Goal: Register for event/course

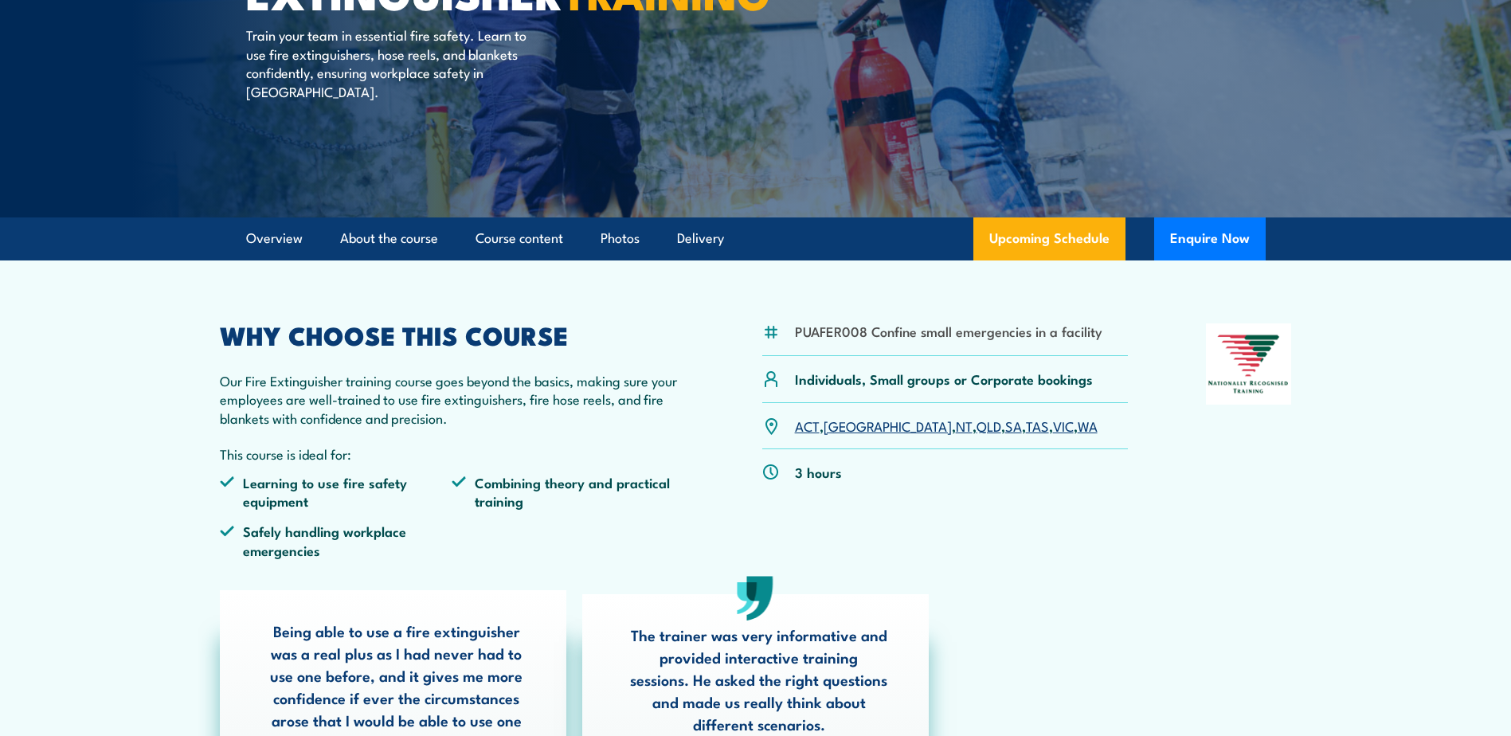
click at [1078, 433] on link "WA" at bounding box center [1088, 425] width 20 height 19
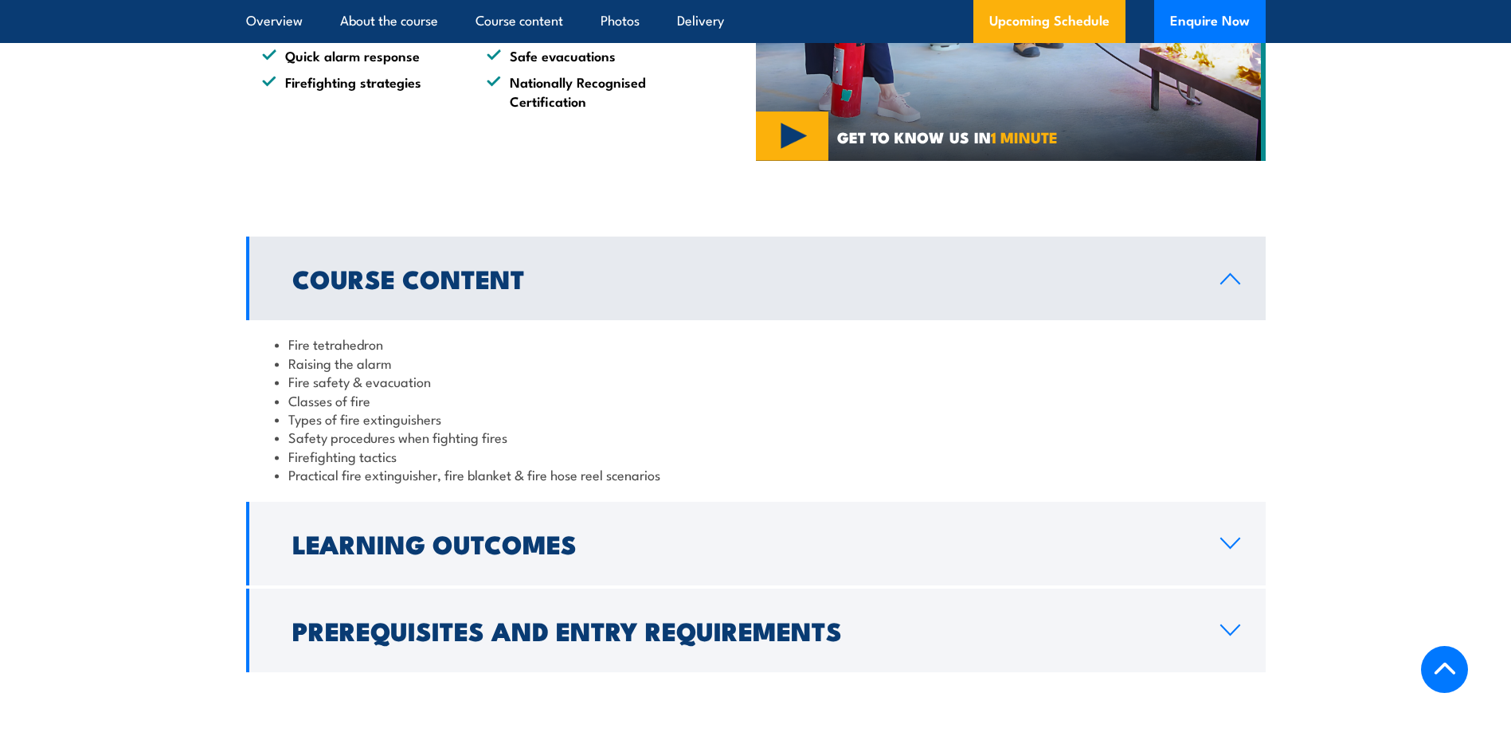
scroll to position [1319, 0]
drag, startPoint x: 319, startPoint y: 335, endPoint x: 418, endPoint y: 341, distance: 99.8
click at [411, 341] on li "Fire tetrahedron" at bounding box center [756, 343] width 962 height 18
click at [466, 392] on li "Classes of fire" at bounding box center [756, 399] width 962 height 18
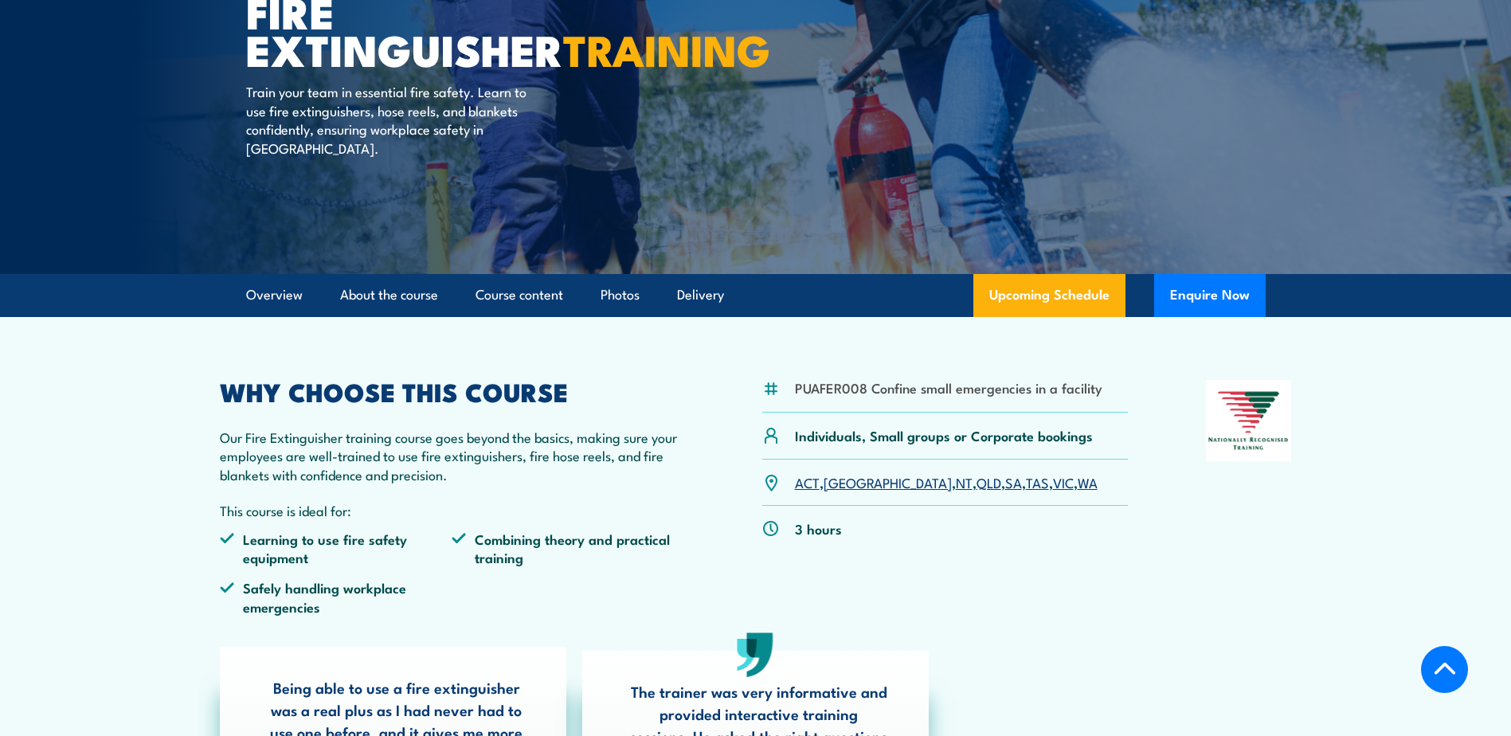
scroll to position [0, 0]
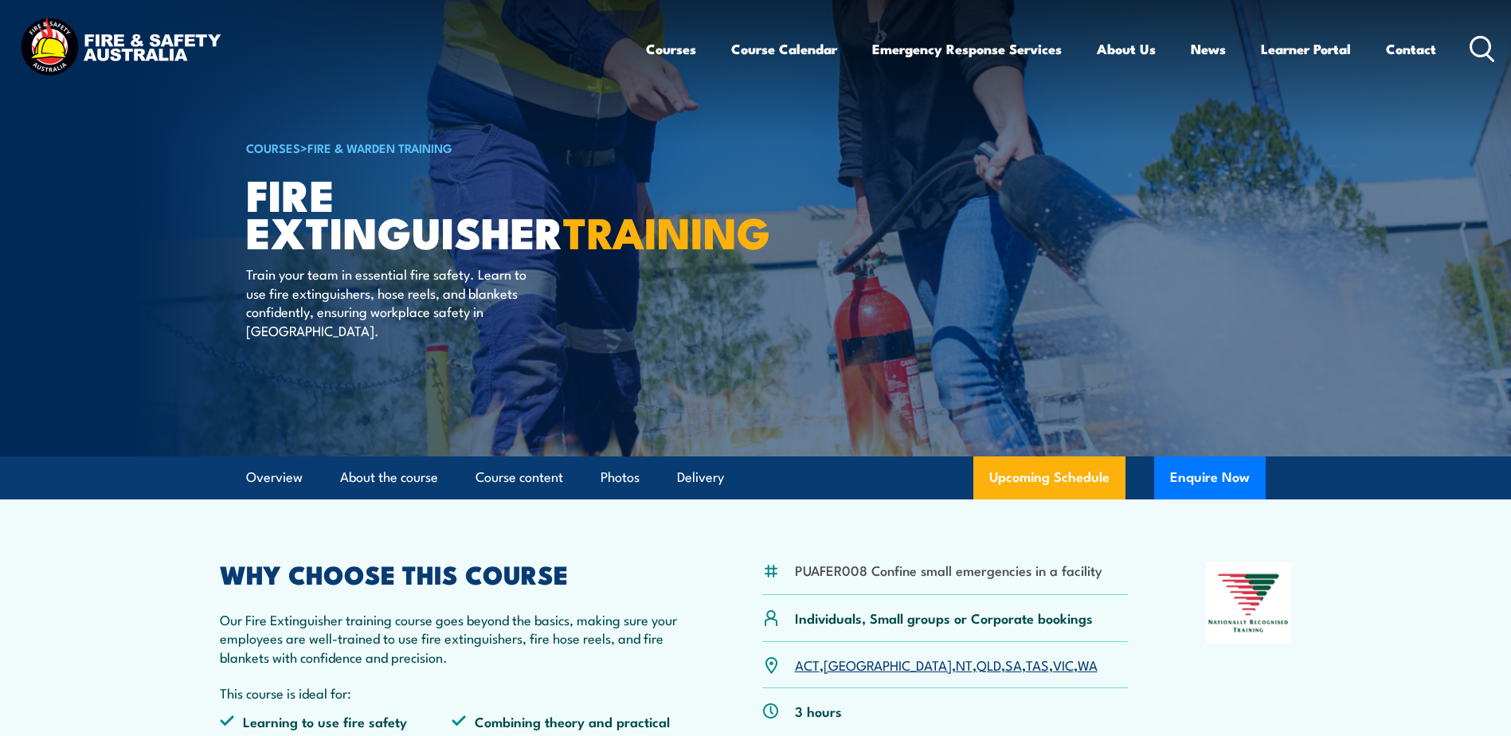
click at [407, 143] on link "Fire & Warden Training" at bounding box center [380, 148] width 145 height 18
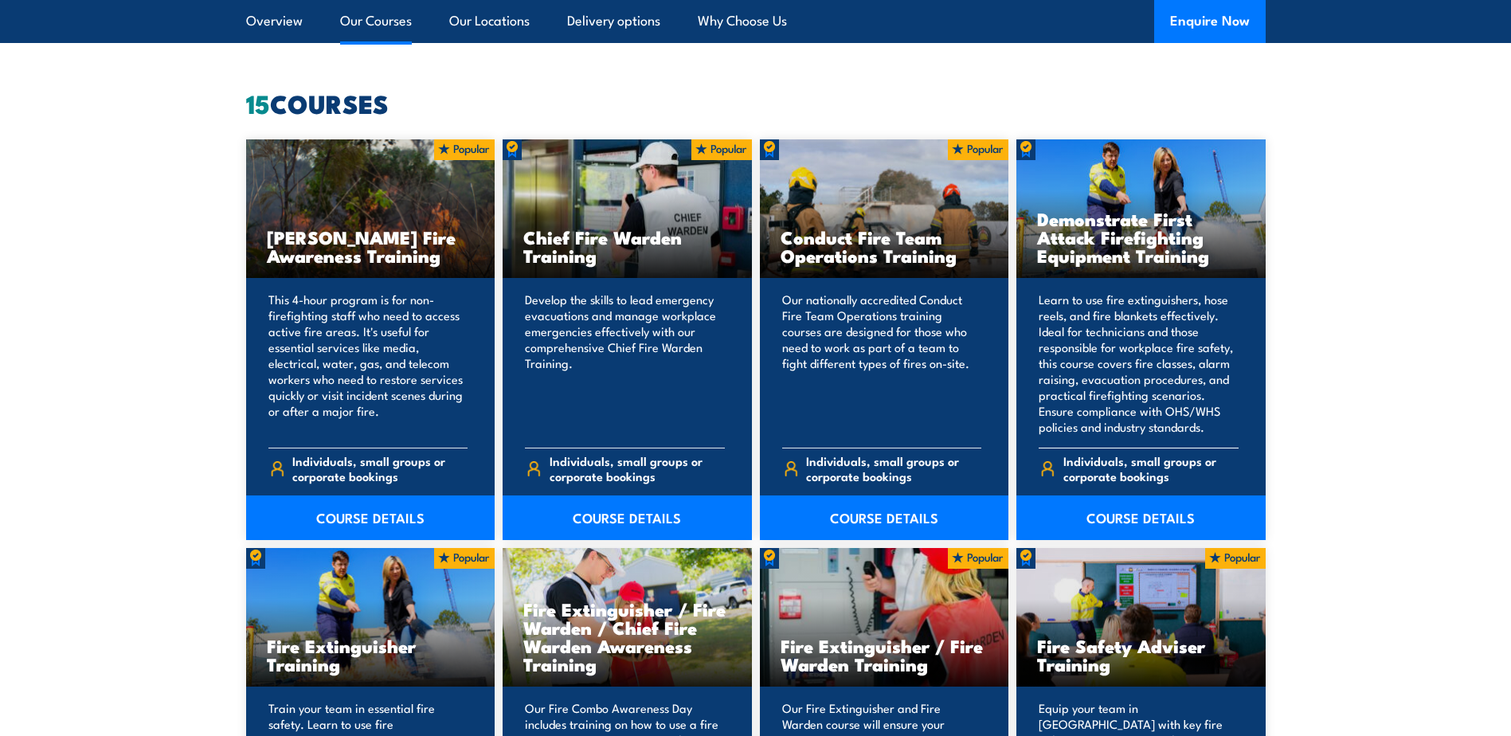
scroll to position [1514, 0]
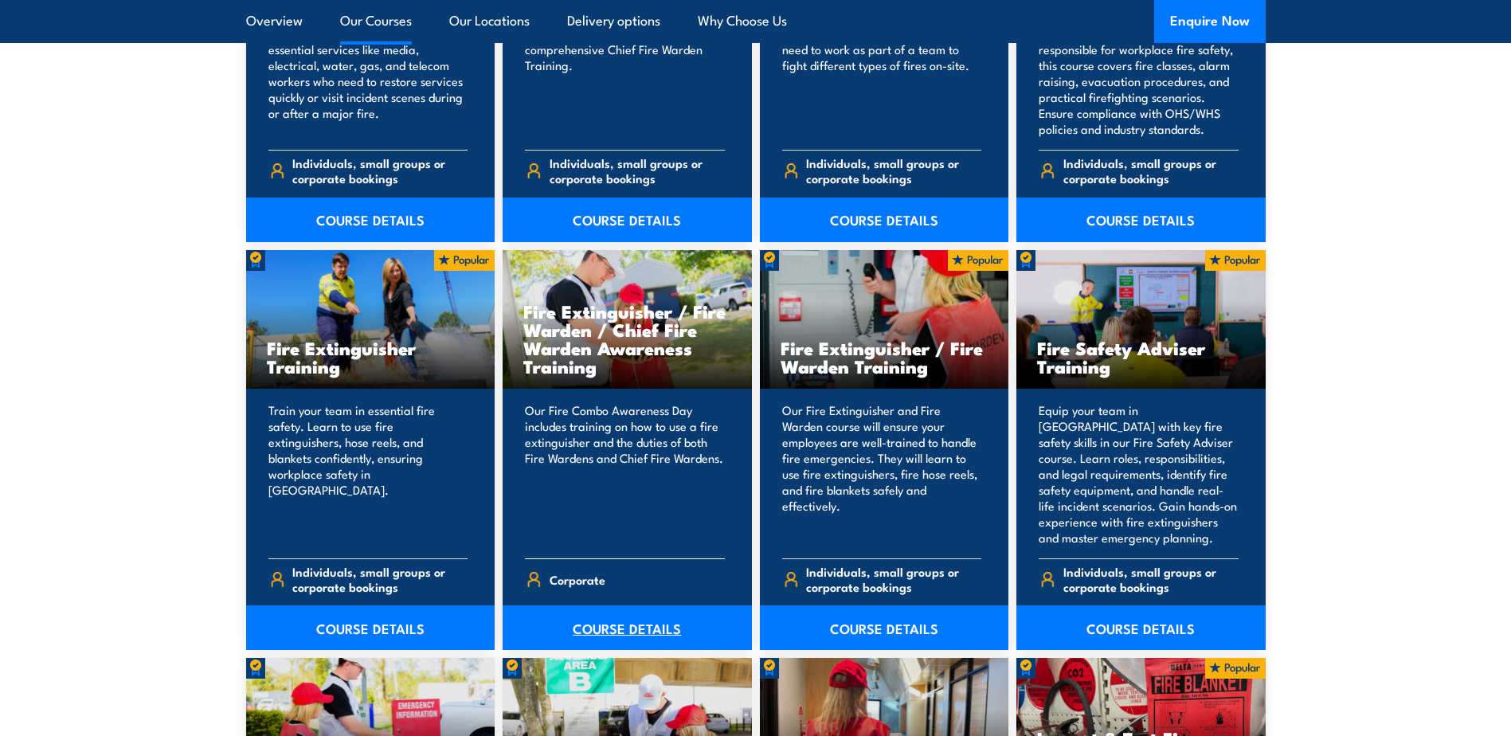
click at [661, 625] on link "COURSE DETAILS" at bounding box center [627, 627] width 249 height 45
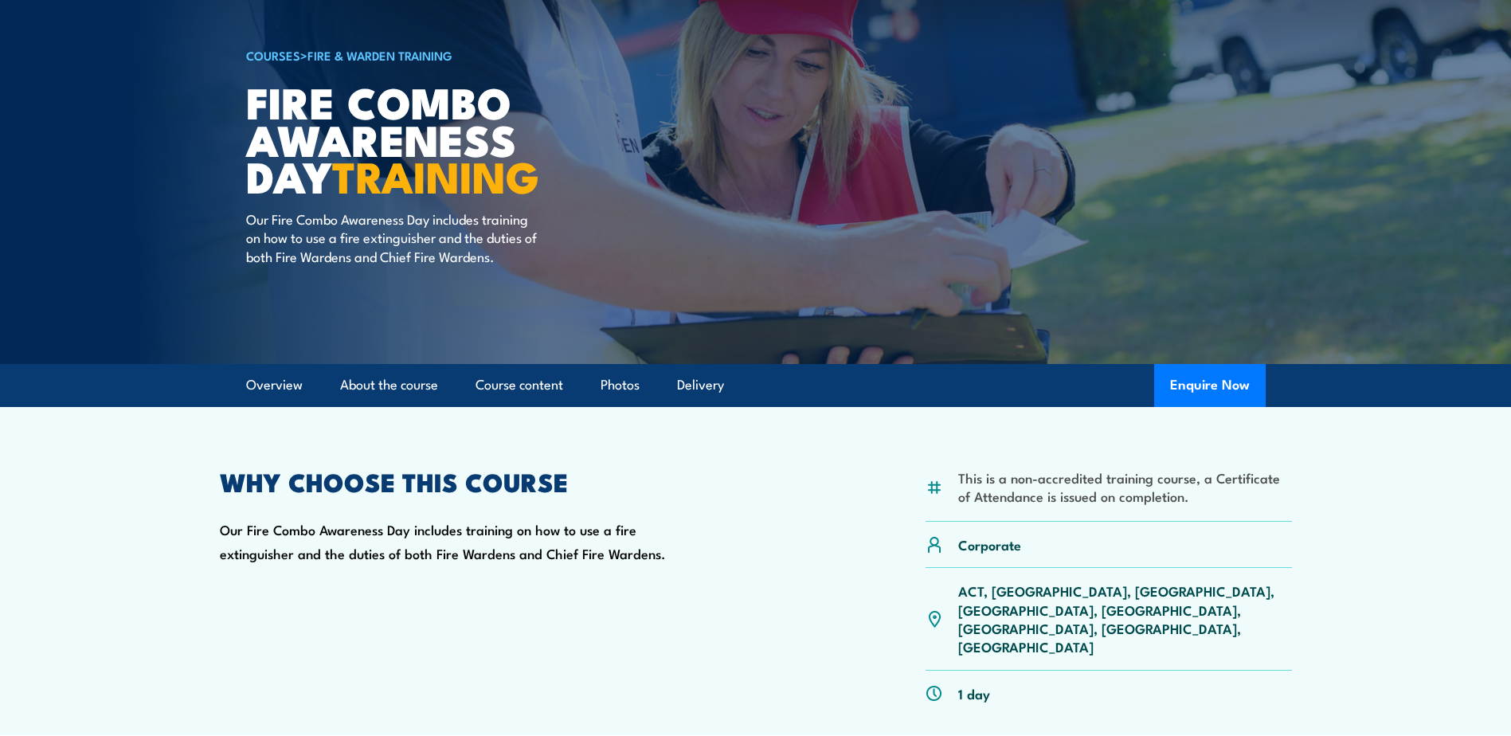
scroll to position [319, 0]
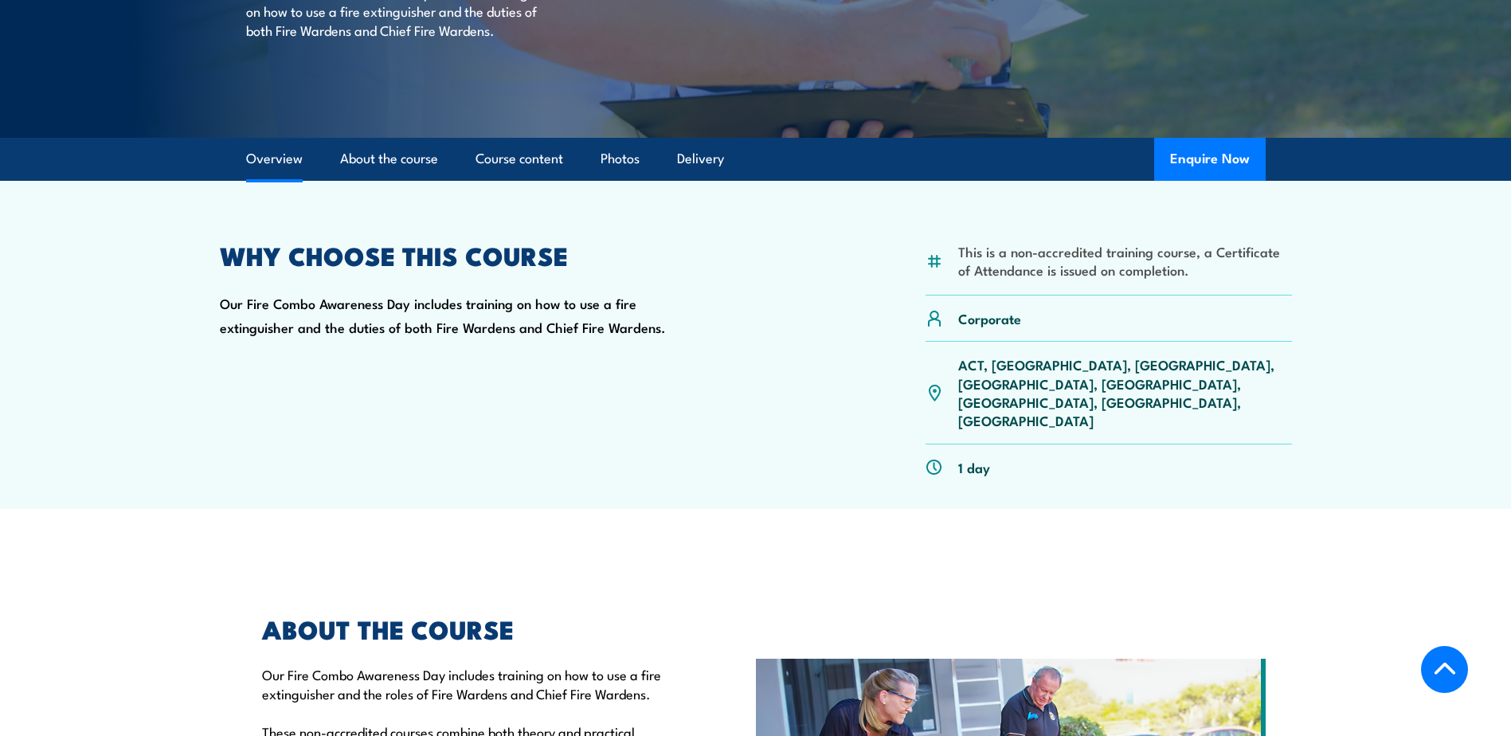
click at [1182, 365] on p "ACT, [GEOGRAPHIC_DATA], [GEOGRAPHIC_DATA], [GEOGRAPHIC_DATA], [GEOGRAPHIC_DATA]…" at bounding box center [1125, 392] width 334 height 75
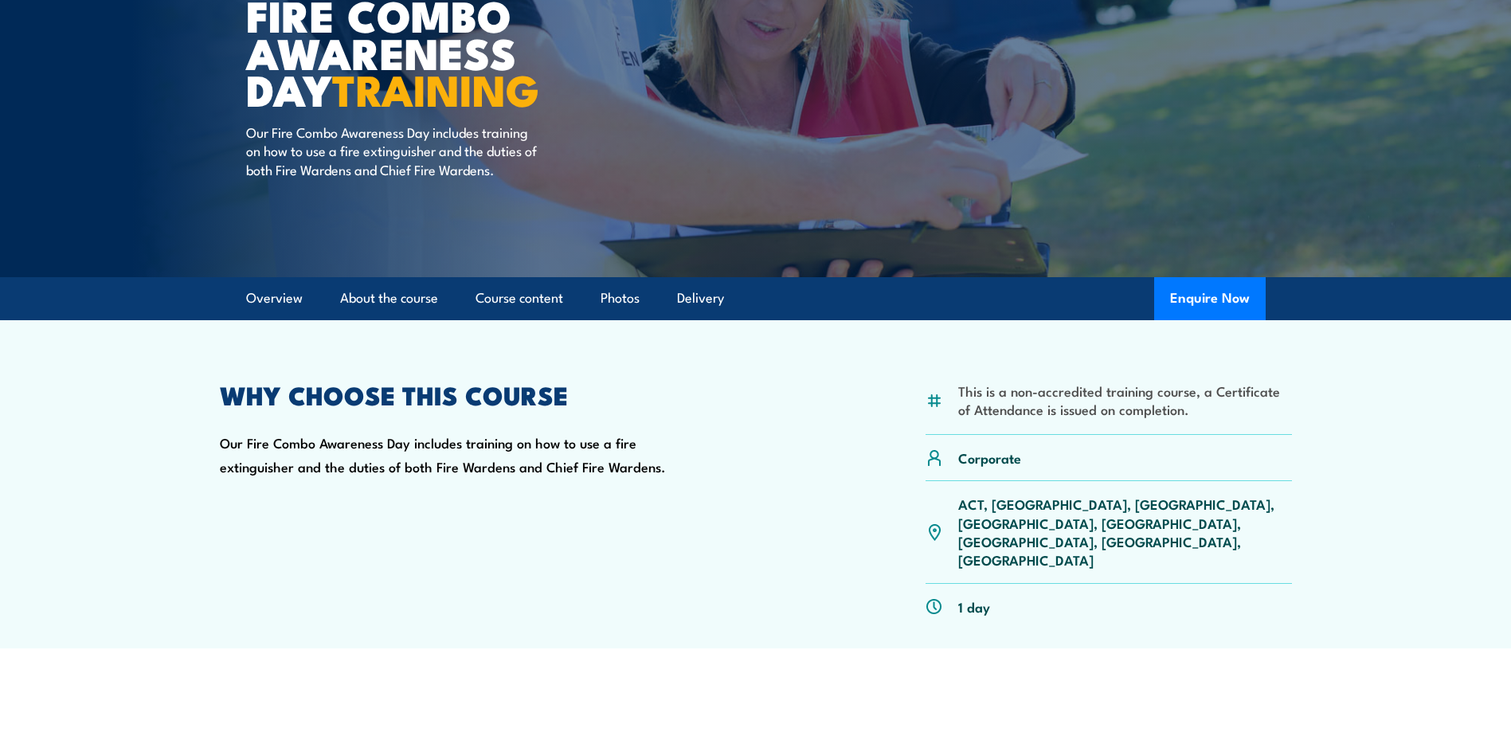
scroll to position [0, 0]
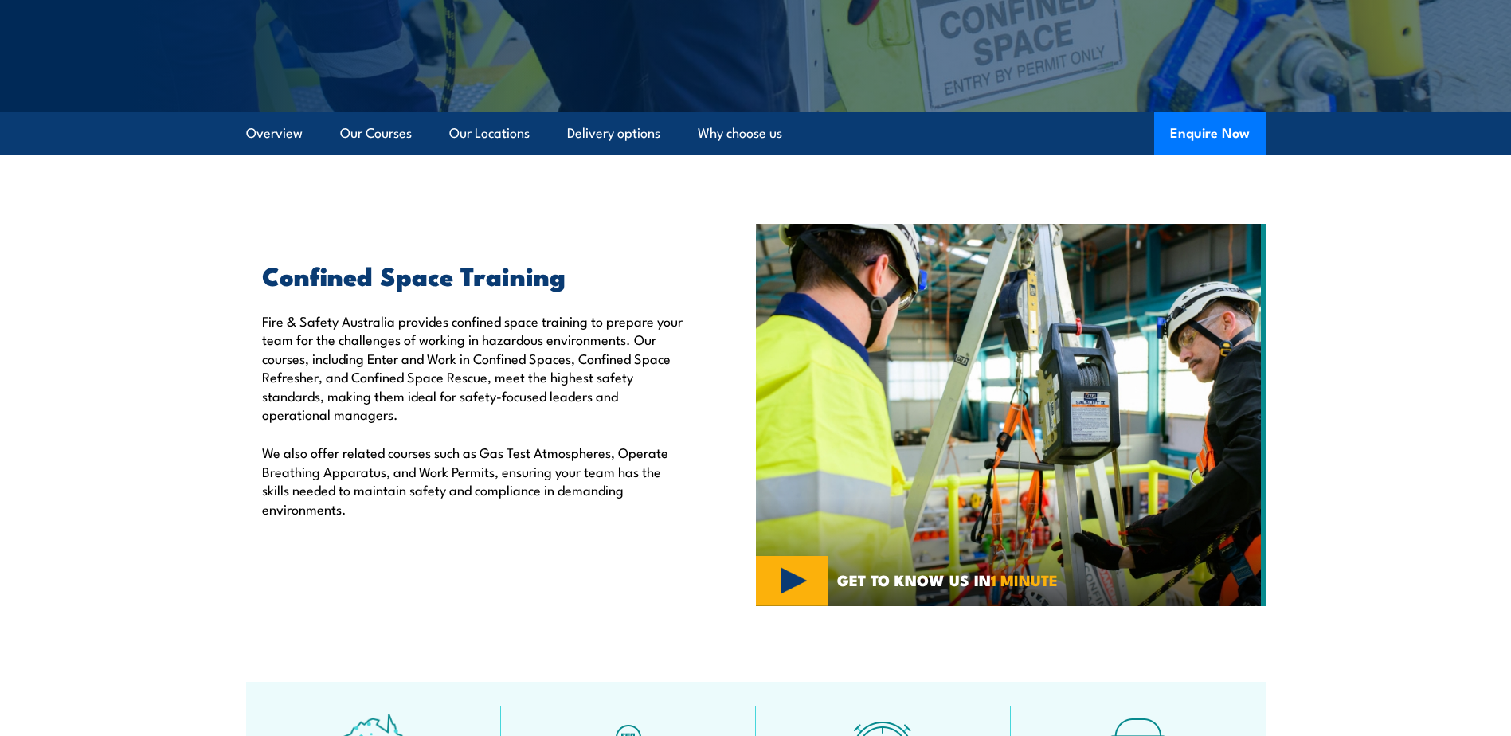
scroll to position [366, 0]
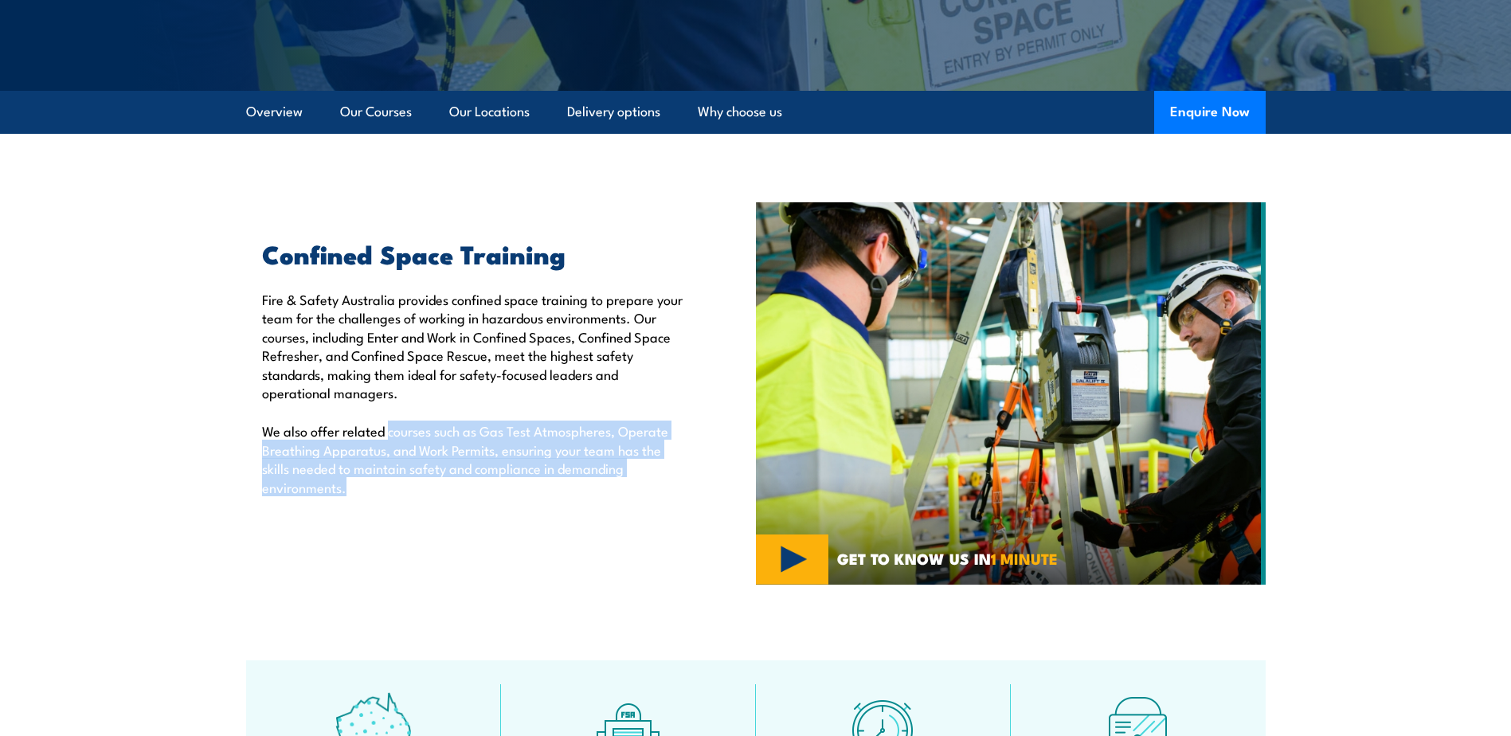
drag, startPoint x: 423, startPoint y: 420, endPoint x: 587, endPoint y: 520, distance: 192.4
click at [587, 520] on div "Confined Space Training Fire & Safety Australia provides confined space trainin…" at bounding box center [501, 393] width 510 height 382
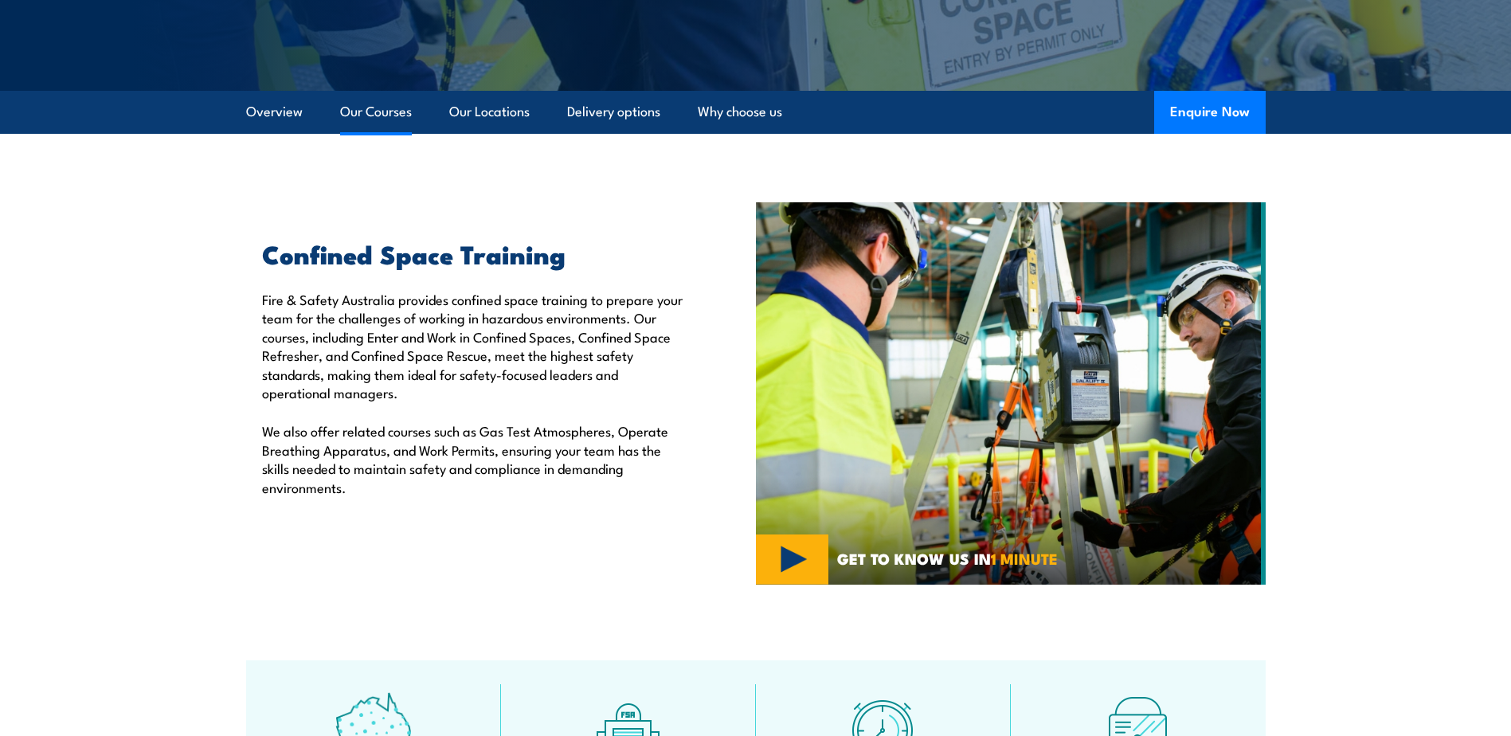
click at [383, 109] on link "Our Courses" at bounding box center [376, 112] width 72 height 42
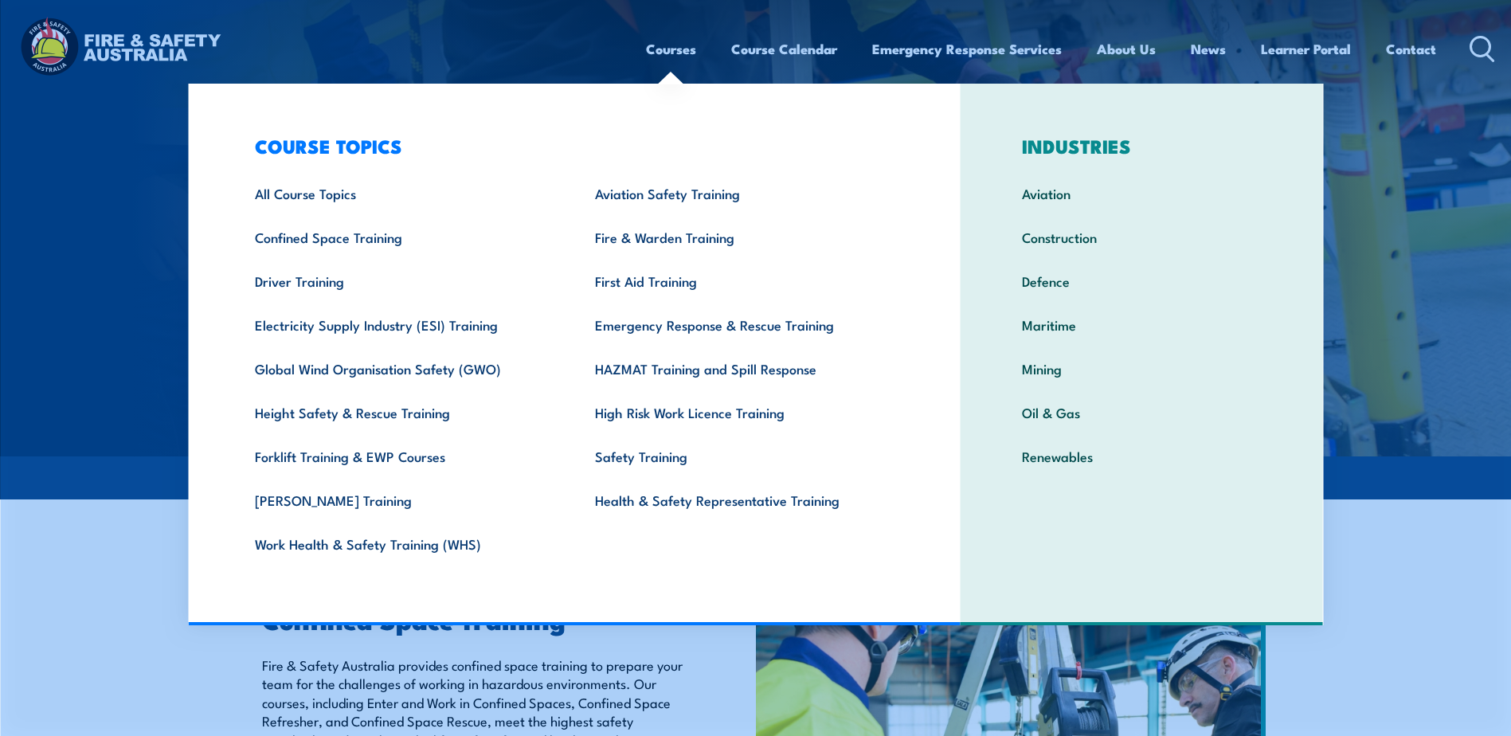
click at [673, 50] on link "Courses" at bounding box center [671, 49] width 50 height 42
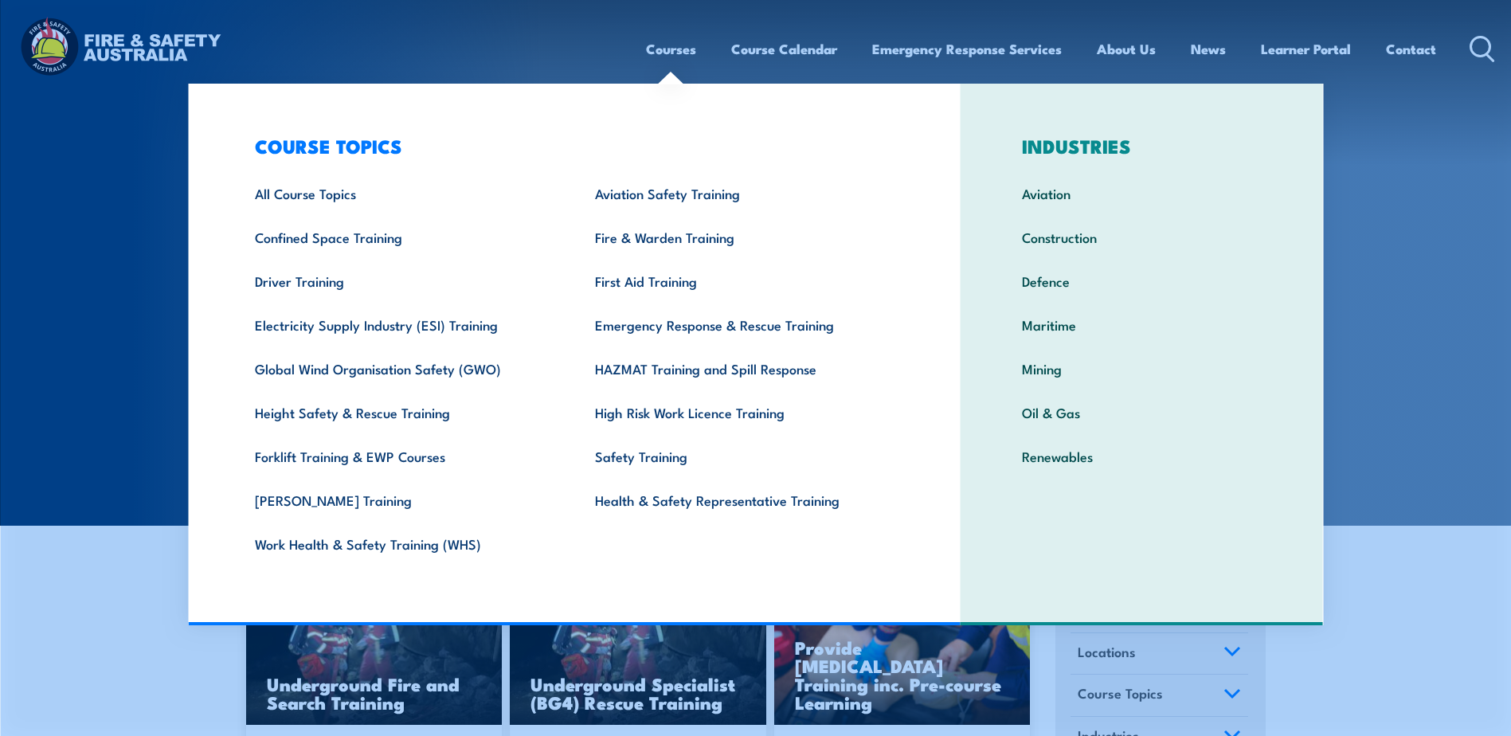
click at [685, 38] on link "Courses" at bounding box center [671, 49] width 50 height 42
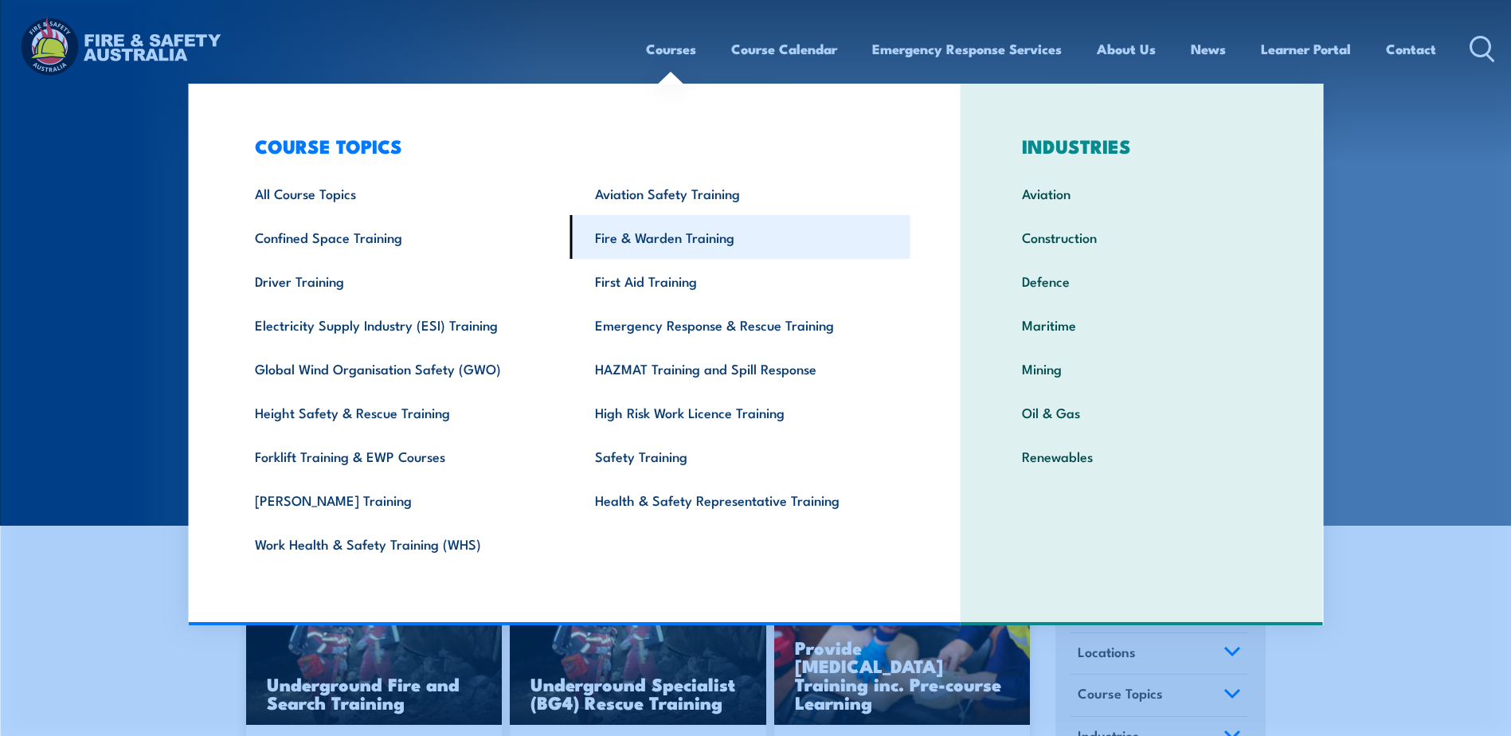
click at [669, 240] on link "Fire & Warden Training" at bounding box center [740, 237] width 340 height 44
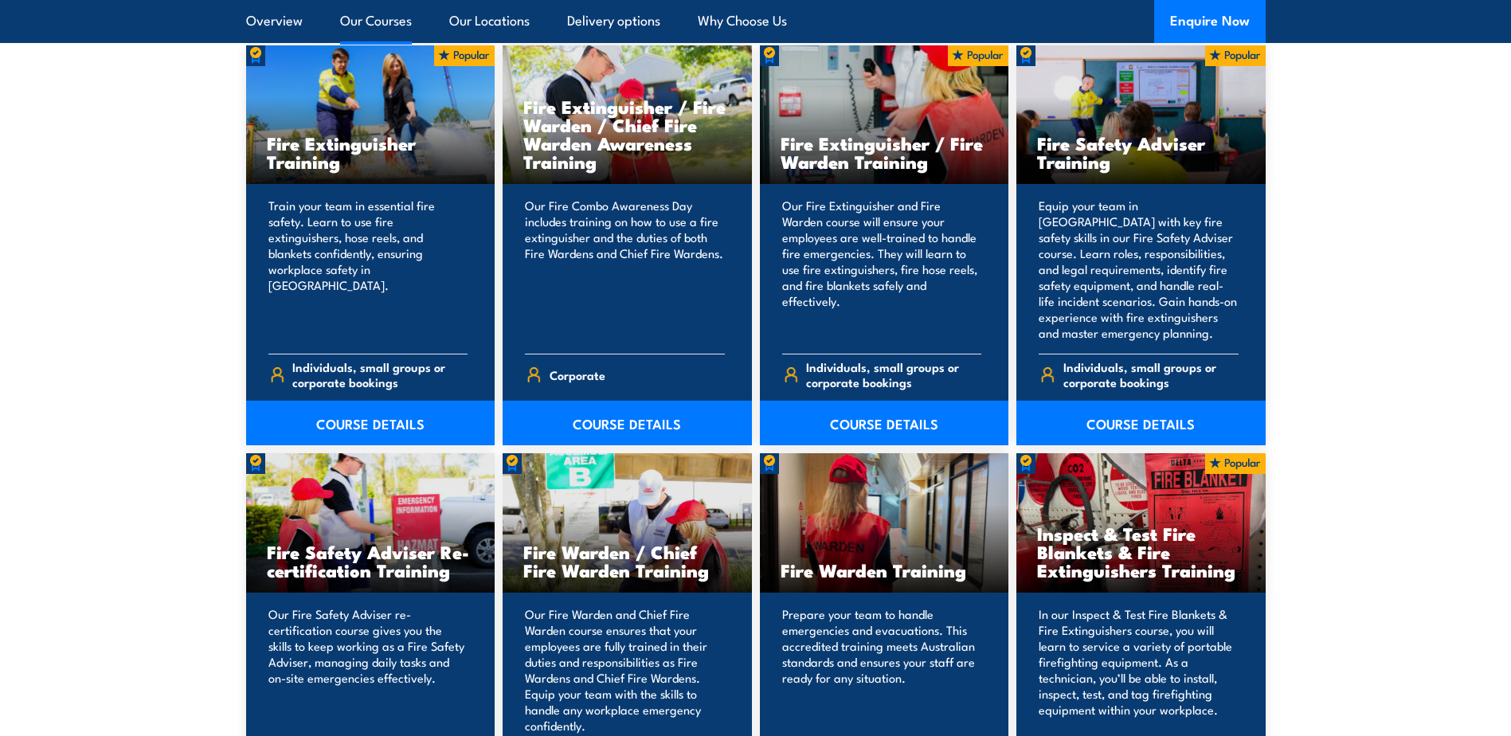
scroll to position [1753, 0]
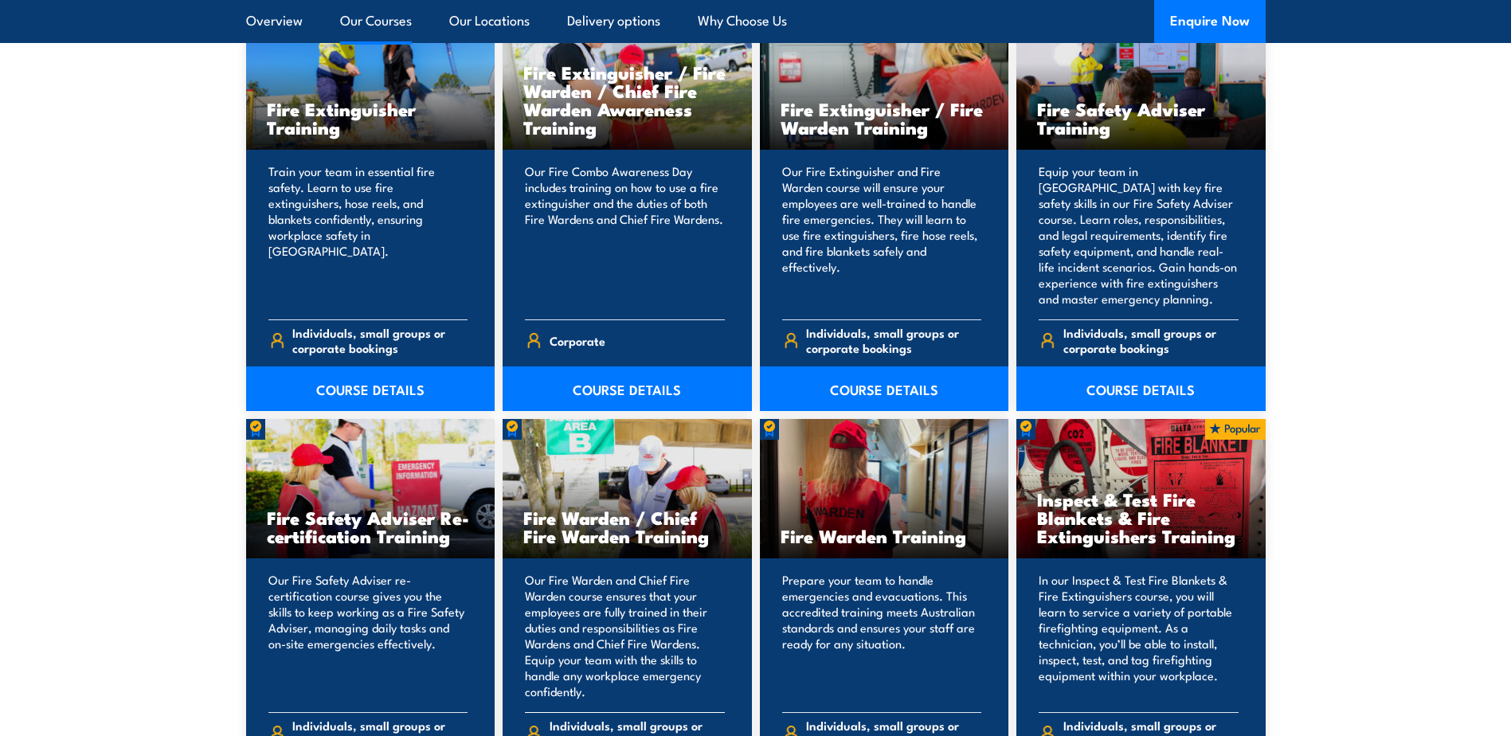
click at [682, 508] on h3 "Fire Warden / Chief Fire Warden Training" at bounding box center [627, 526] width 208 height 37
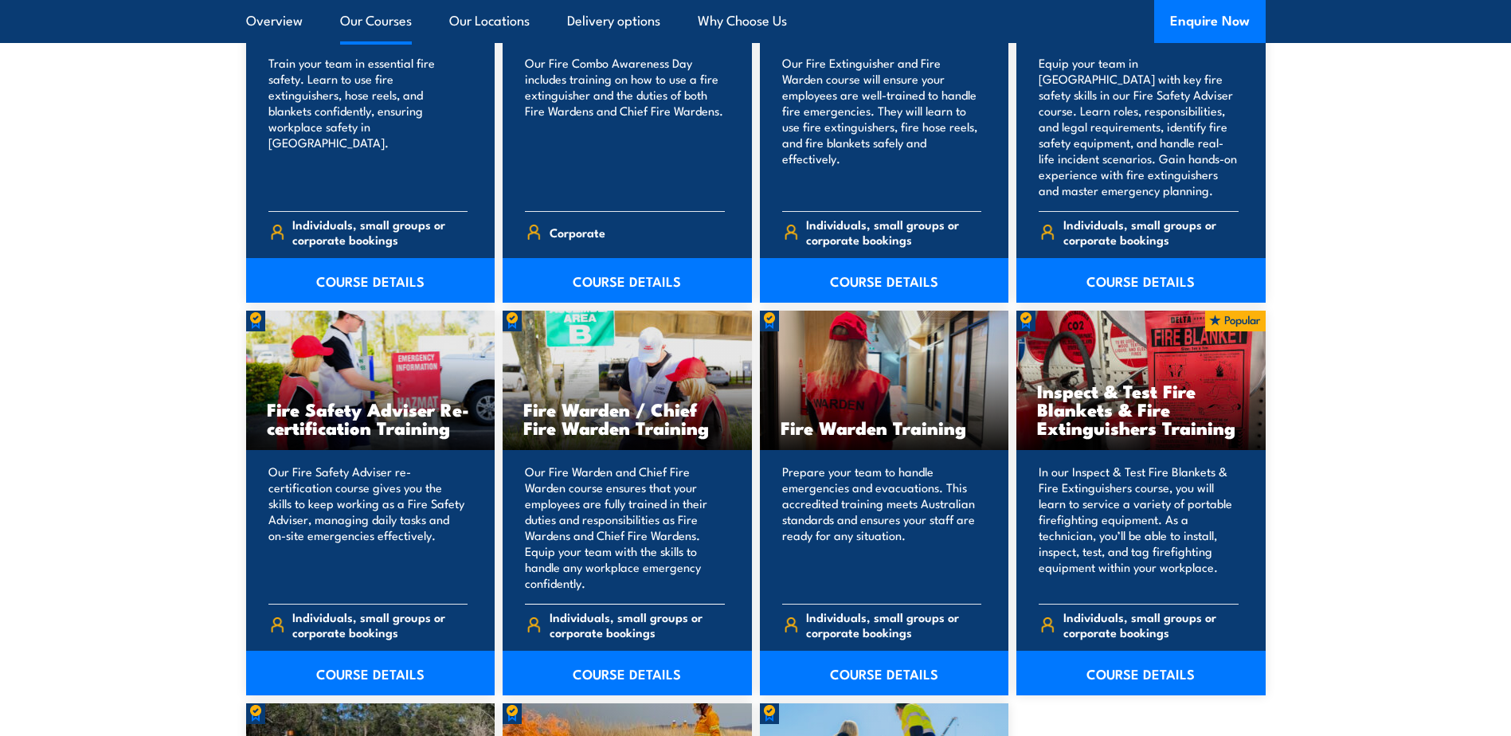
scroll to position [1992, 0]
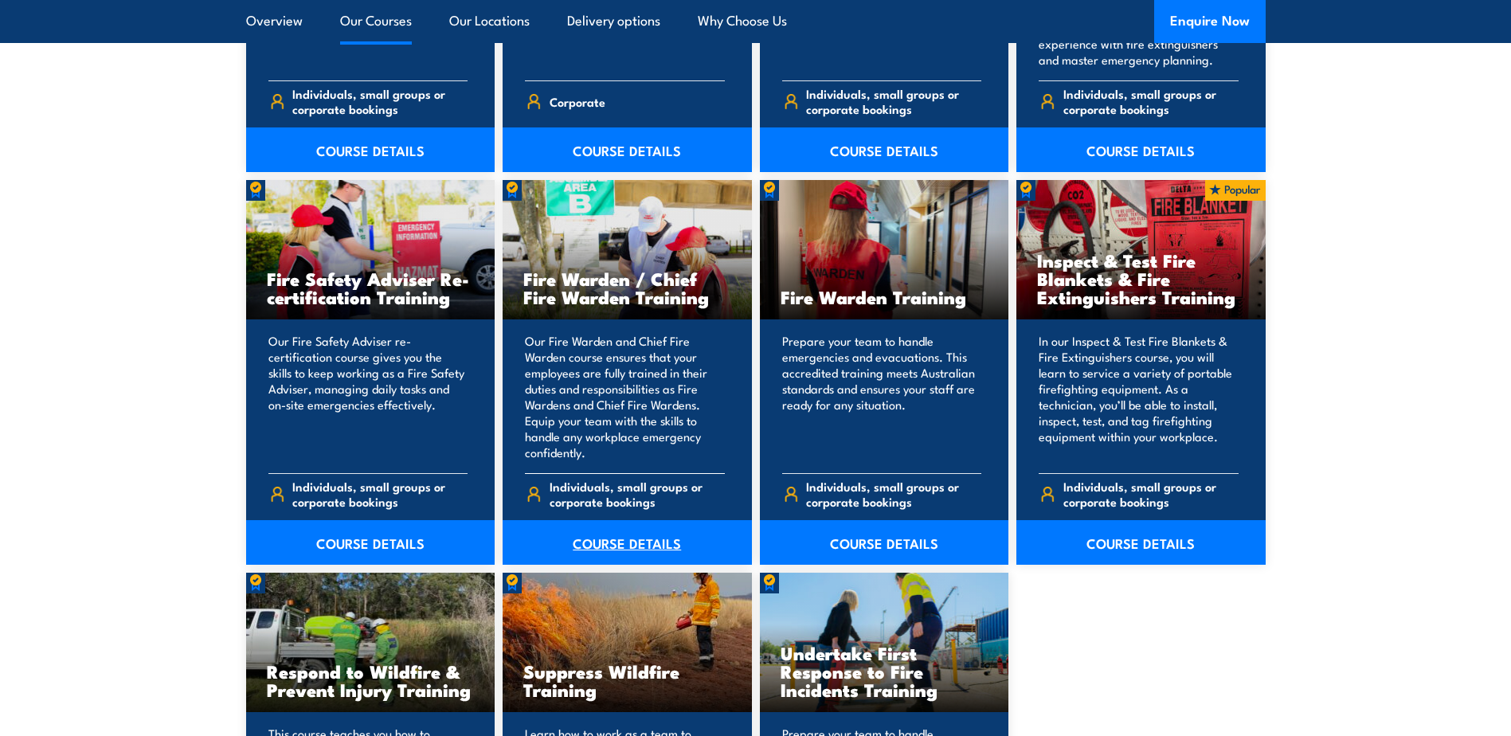
click at [646, 536] on link "COURSE DETAILS" at bounding box center [627, 542] width 249 height 45
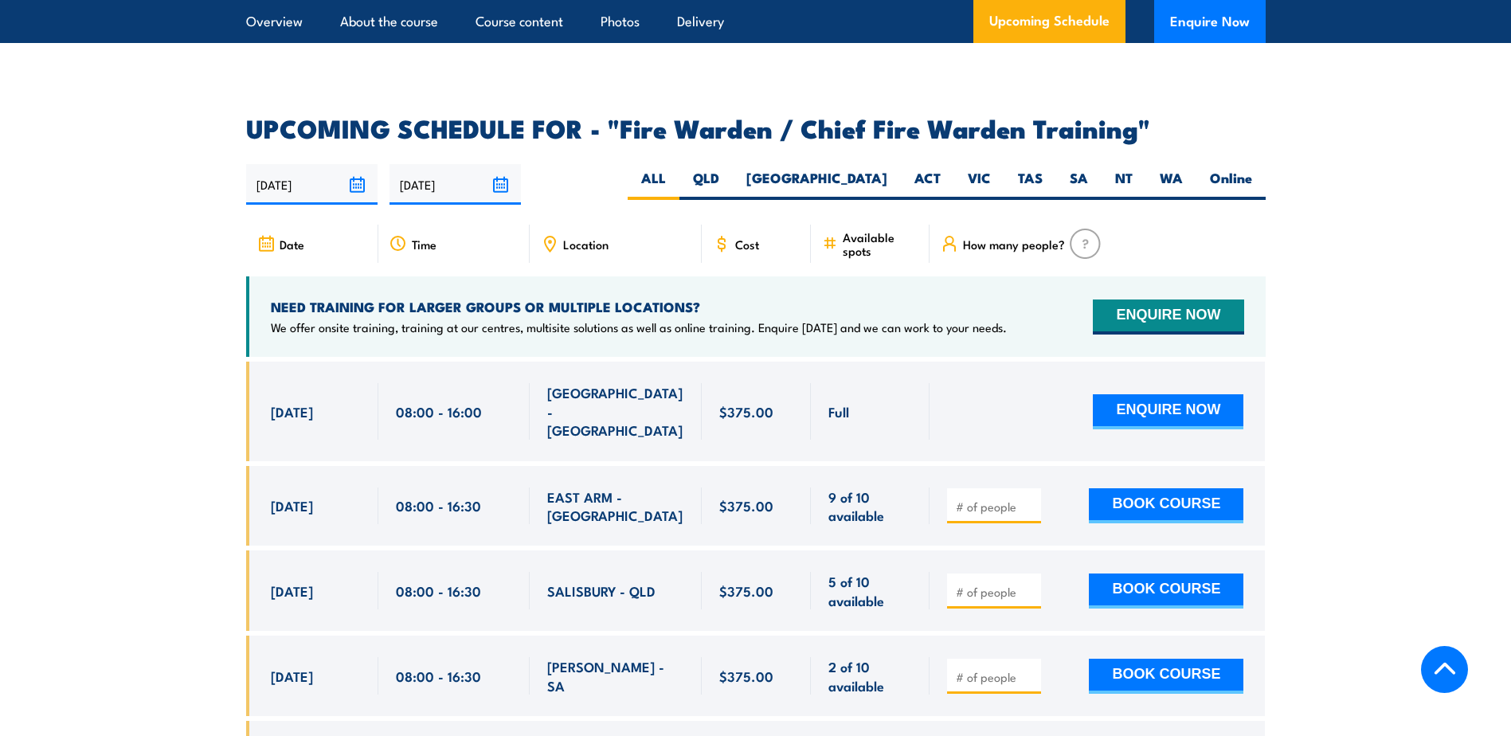
scroll to position [2709, 0]
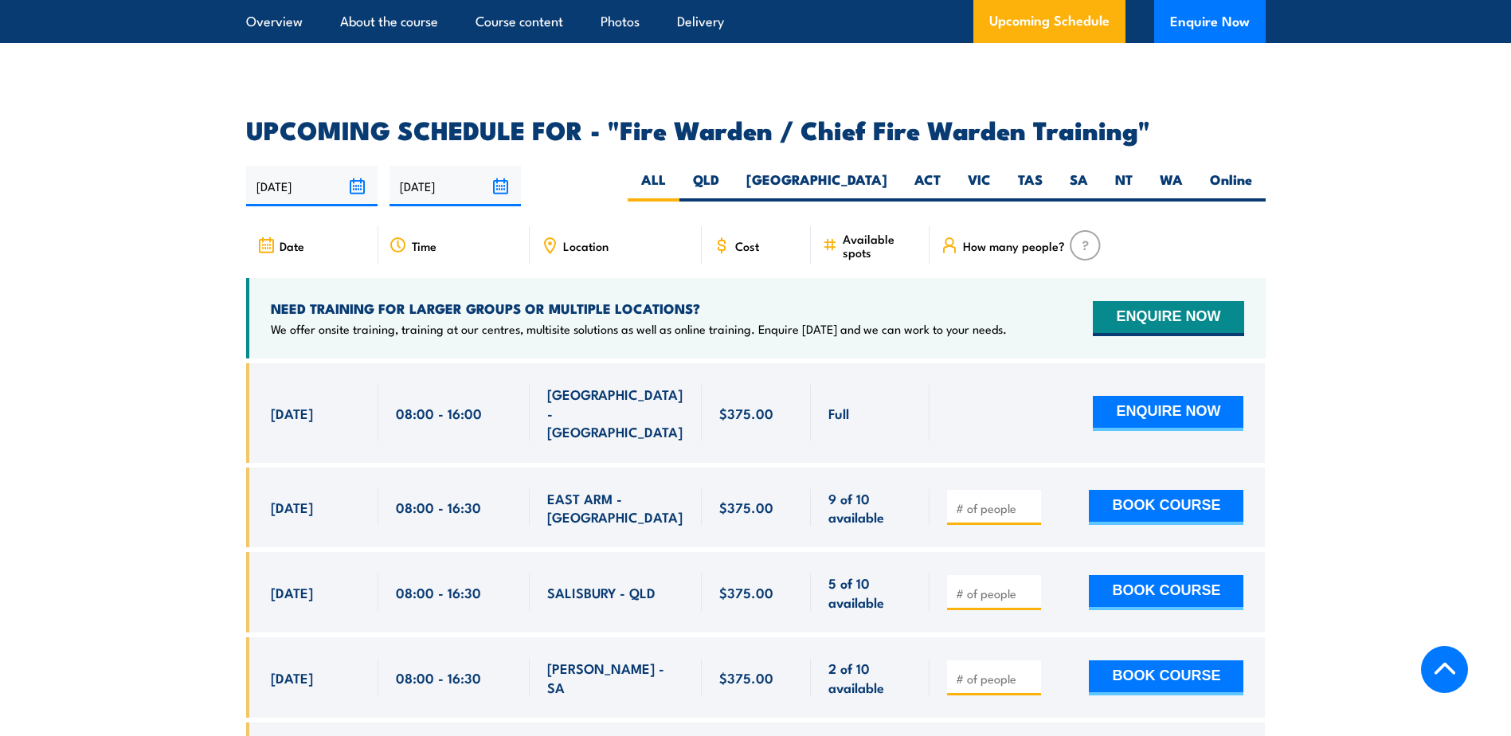
click at [359, 184] on input "21/08/2025" at bounding box center [311, 186] width 131 height 41
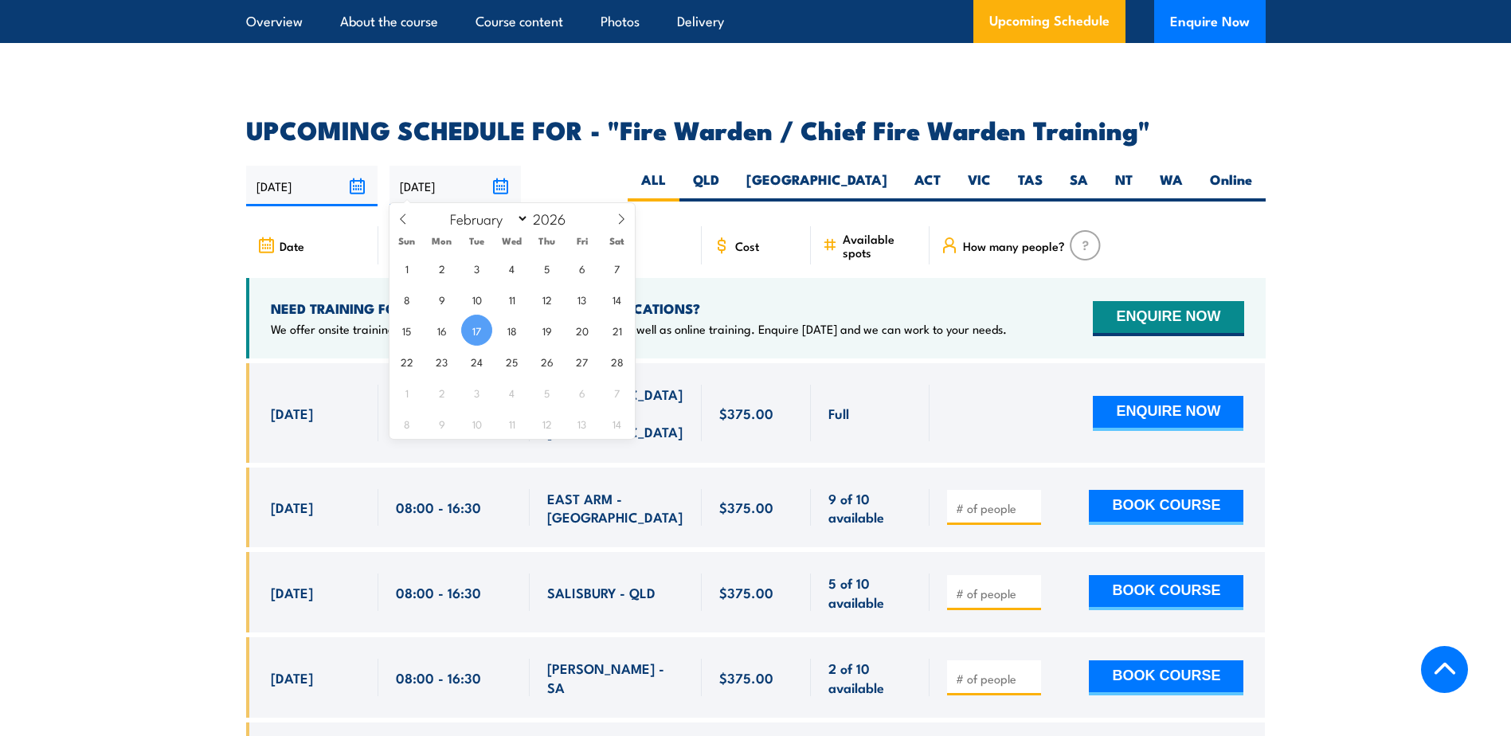
click at [490, 181] on input "17/02/2026" at bounding box center [455, 186] width 131 height 41
click at [617, 366] on span "28" at bounding box center [616, 361] width 31 height 31
type input "28/02/2026"
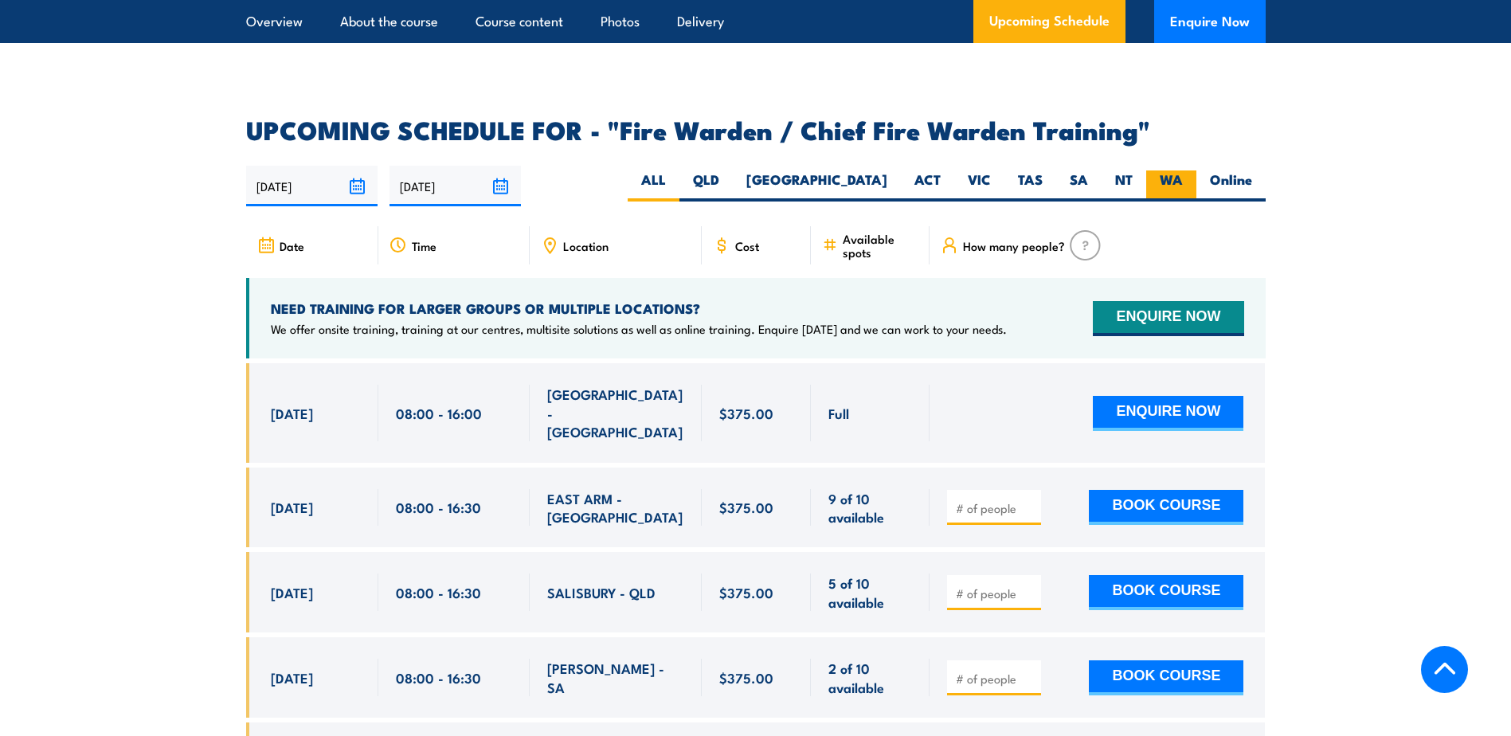
click at [1182, 170] on label "WA" at bounding box center [1171, 185] width 50 height 31
click at [1183, 170] on input "WA" at bounding box center [1188, 175] width 10 height 10
radio input "true"
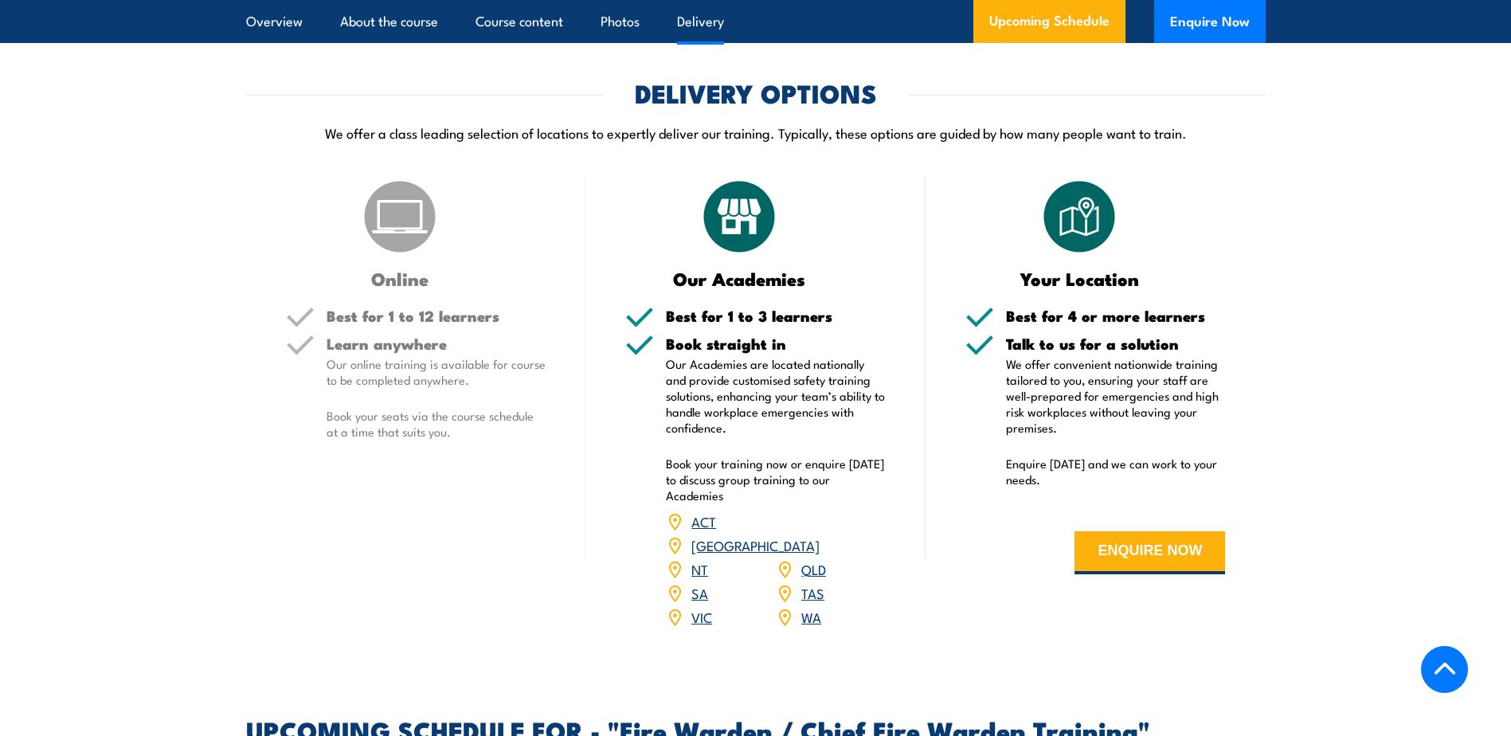
scroll to position [2105, 0]
